Goal: Transaction & Acquisition: Download file/media

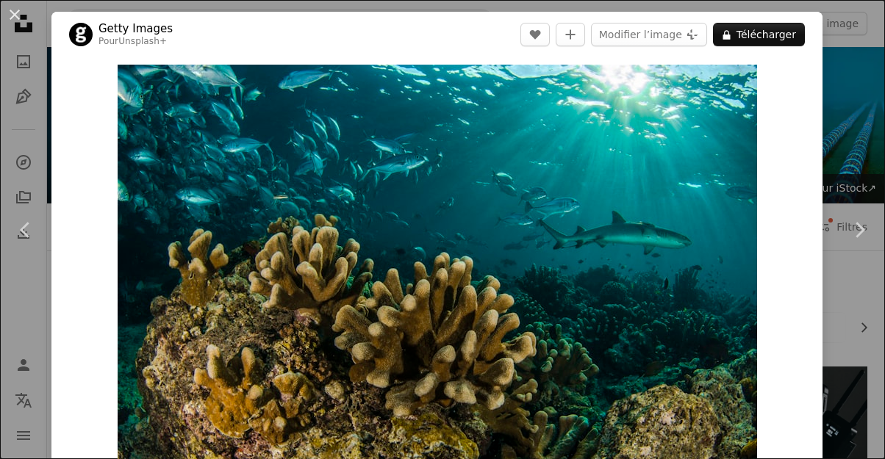
scroll to position [1836, 0]
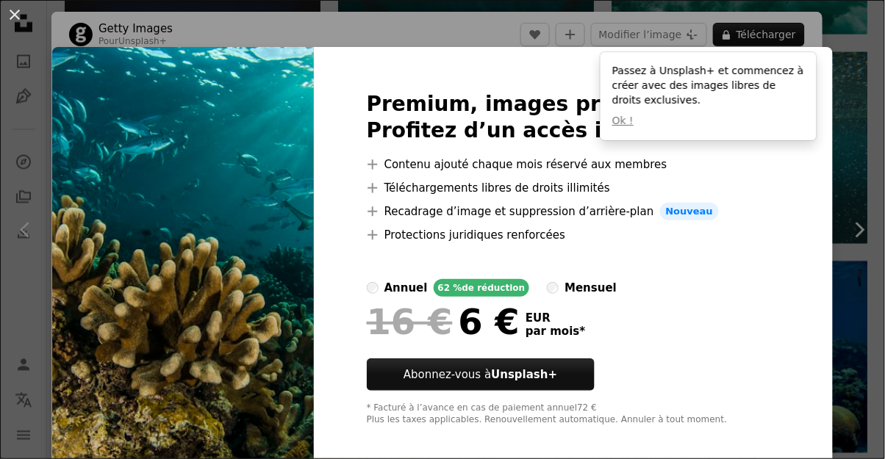
click at [867, 226] on div "An X shape Premium, images prêtes à l’emploi. Profitez d’un accès illimité. A p…" at bounding box center [442, 229] width 885 height 459
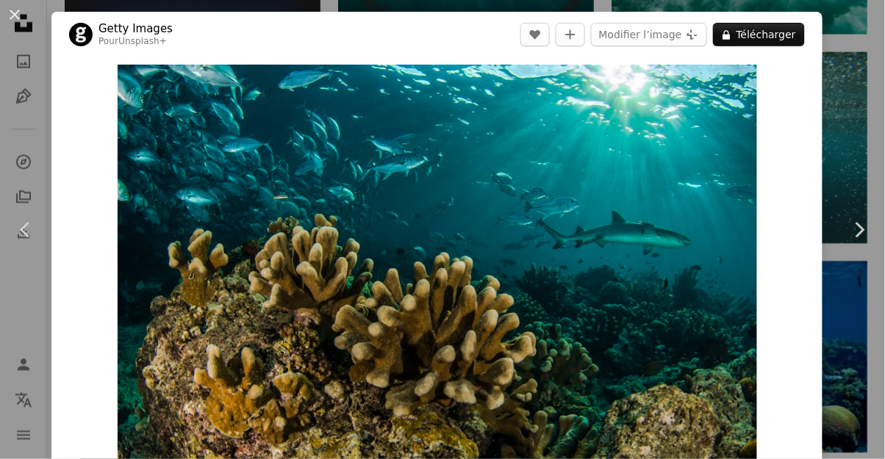
click at [864, 233] on icon "Chevron right" at bounding box center [860, 230] width 24 height 24
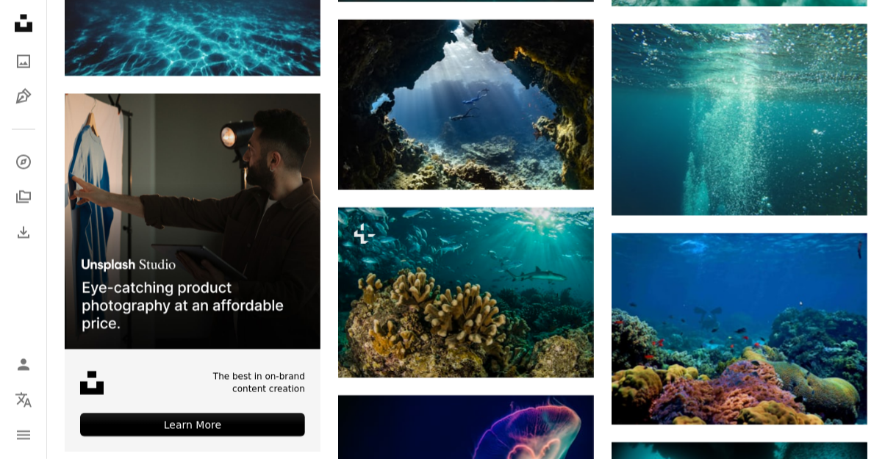
scroll to position [1866, 0]
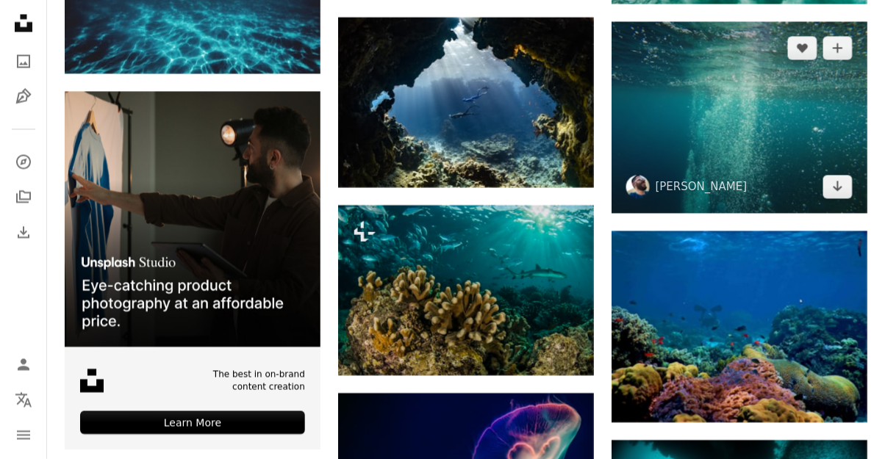
click at [807, 76] on img at bounding box center [740, 118] width 256 height 192
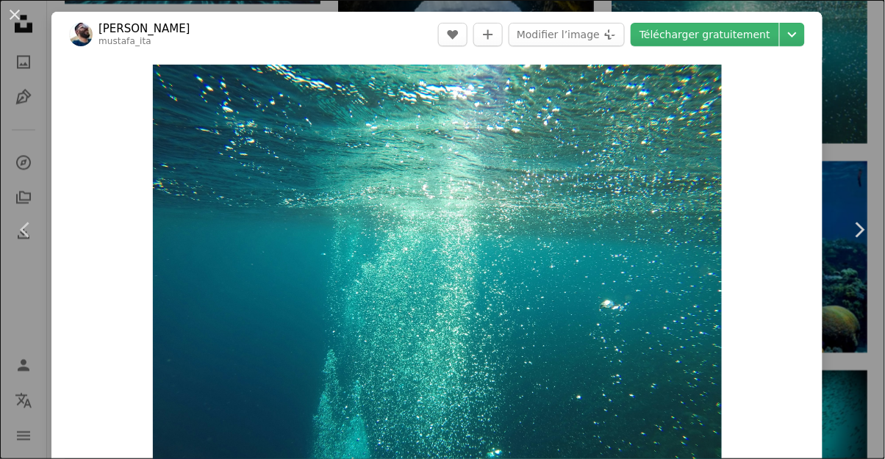
click at [717, 37] on link "Télécharger gratuitement" at bounding box center [705, 35] width 148 height 24
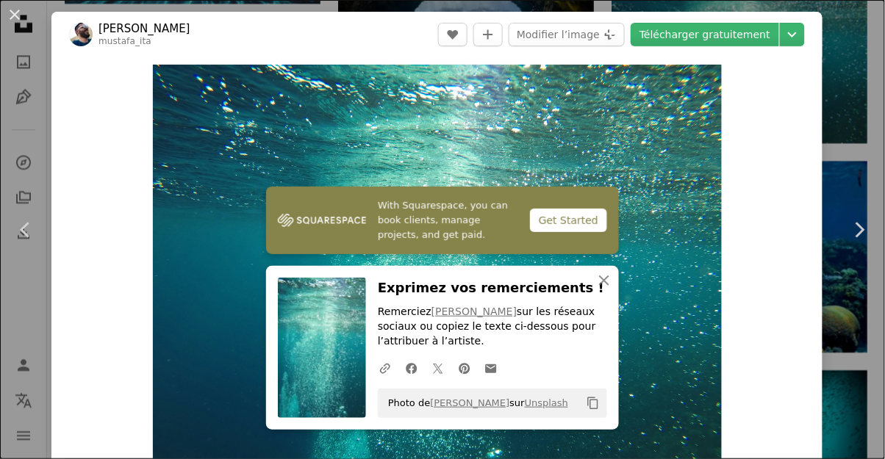
click at [843, 85] on div "An X shape Chevron left Chevron right [PERSON_NAME] A heart A plus sign Modifie…" at bounding box center [442, 229] width 885 height 459
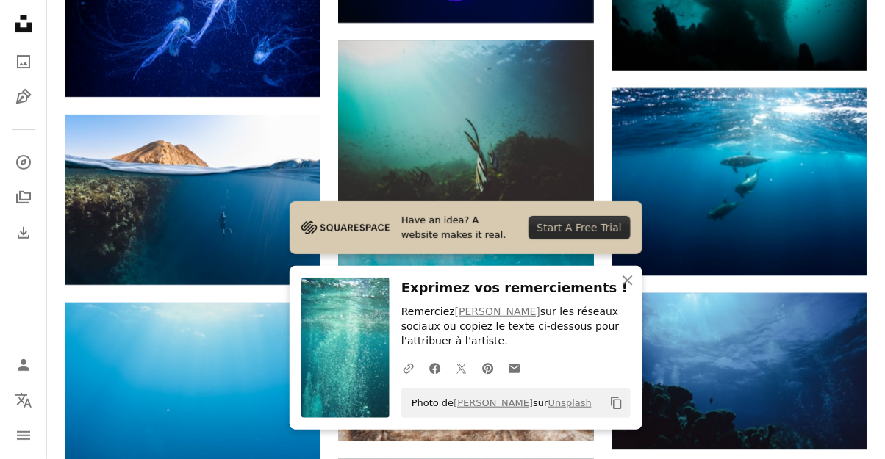
scroll to position [2416, 0]
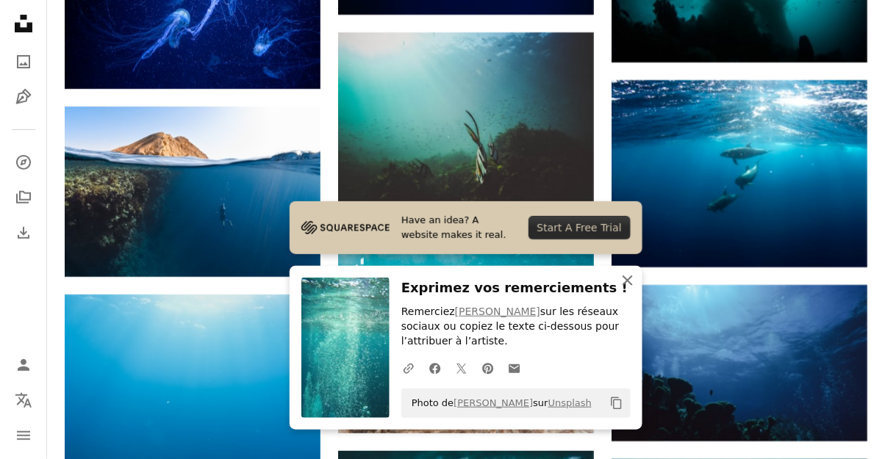
click at [637, 296] on button "An X shape Fermer" at bounding box center [627, 280] width 29 height 29
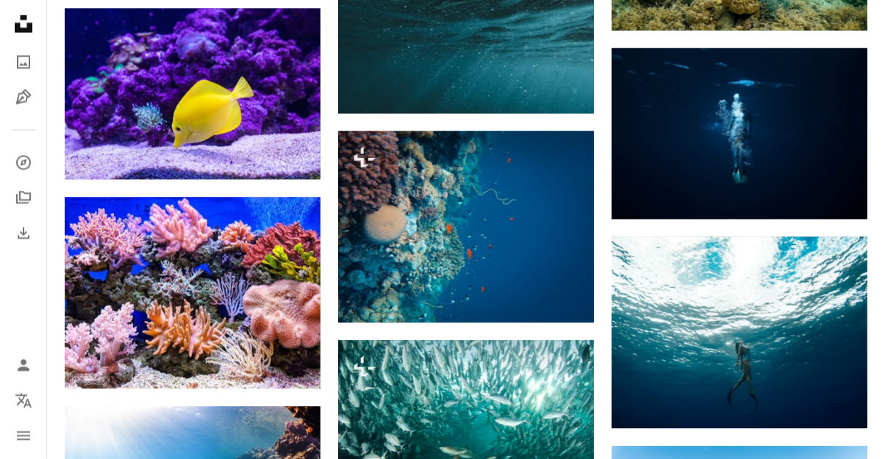
scroll to position [4449, 0]
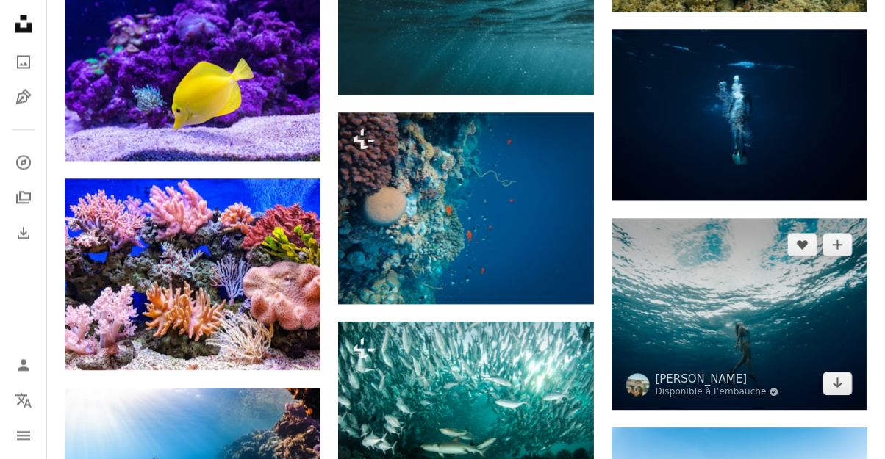
click at [817, 333] on img at bounding box center [740, 314] width 256 height 192
click at [838, 319] on img at bounding box center [740, 314] width 256 height 192
click at [834, 383] on icon "Télécharger" at bounding box center [839, 383] width 10 height 10
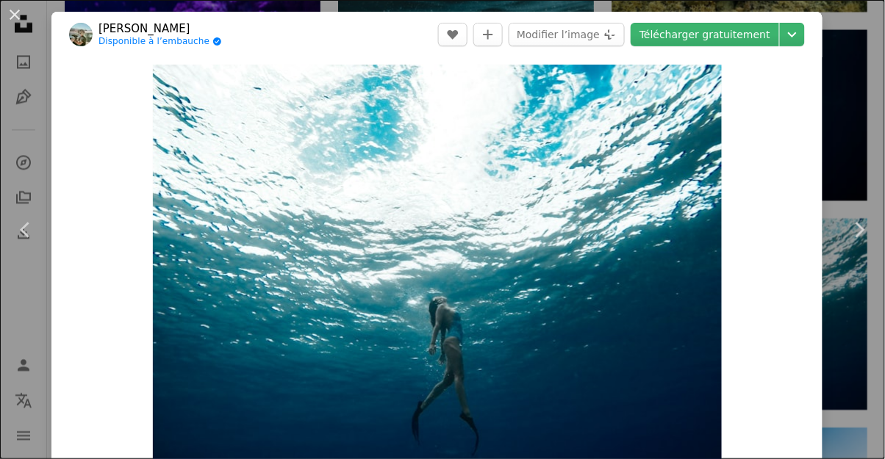
scroll to position [4740, 0]
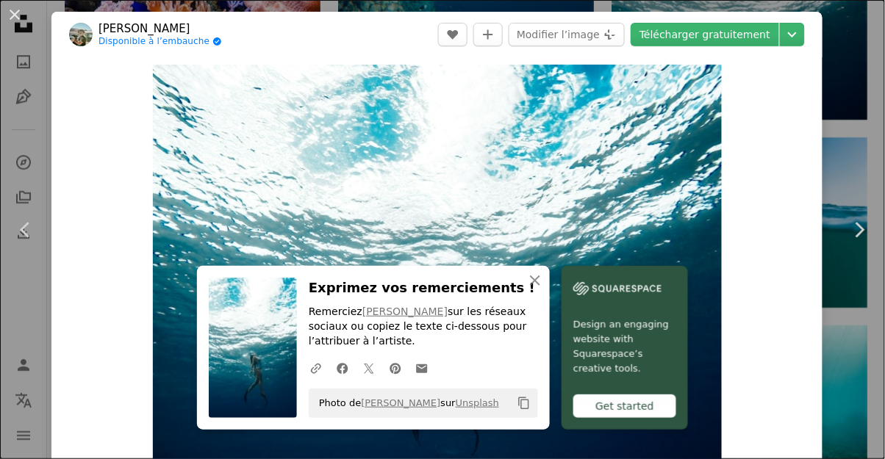
click at [871, 296] on link "Chevron right" at bounding box center [859, 230] width 51 height 141
click at [17, 237] on icon "Chevron left" at bounding box center [26, 230] width 24 height 24
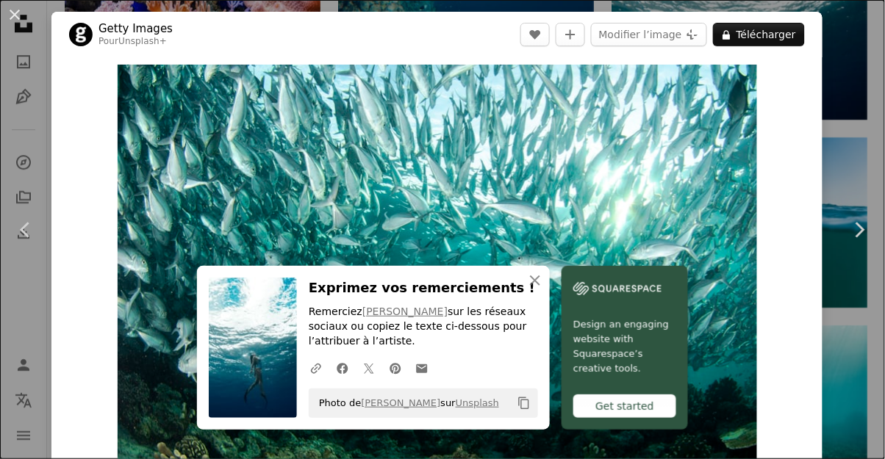
click at [880, 101] on div "An X shape Chevron left Chevron right Getty Images Pour Unsplash+ A heart A plu…" at bounding box center [442, 229] width 885 height 459
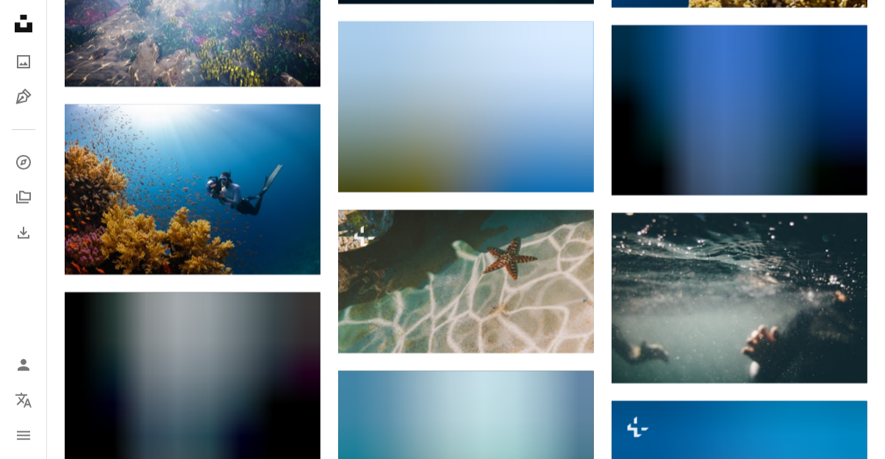
scroll to position [8671, 0]
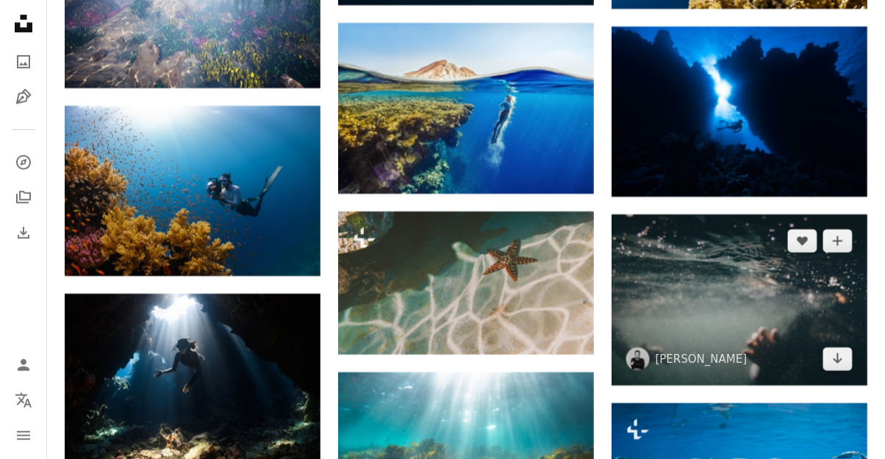
click at [823, 333] on img at bounding box center [740, 300] width 256 height 171
click at [838, 315] on img at bounding box center [740, 300] width 256 height 171
click at [701, 327] on img at bounding box center [740, 300] width 256 height 171
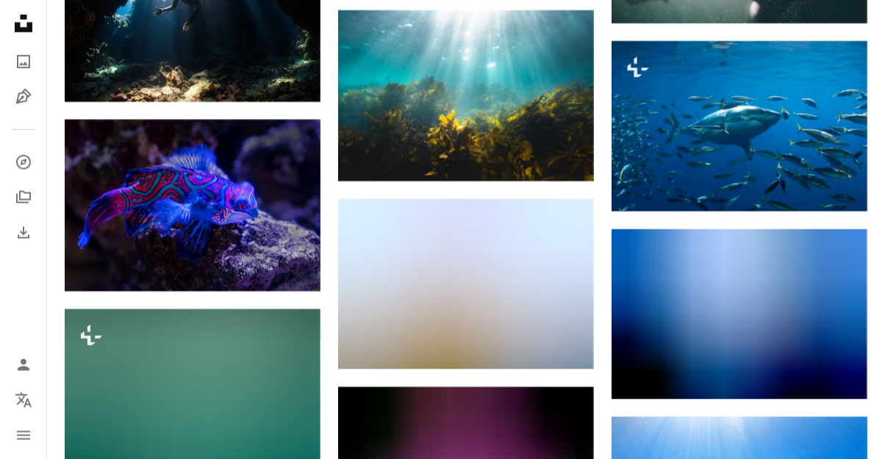
scroll to position [9035, 0]
